Goal: Information Seeking & Learning: Check status

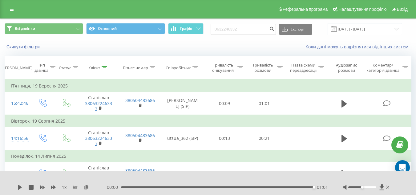
click at [254, 32] on input "0632246332" at bounding box center [243, 29] width 65 height 11
type input "0996876833"
click at [274, 29] on icon "submit" at bounding box center [271, 28] width 5 height 4
